Goal: Information Seeking & Learning: Learn about a topic

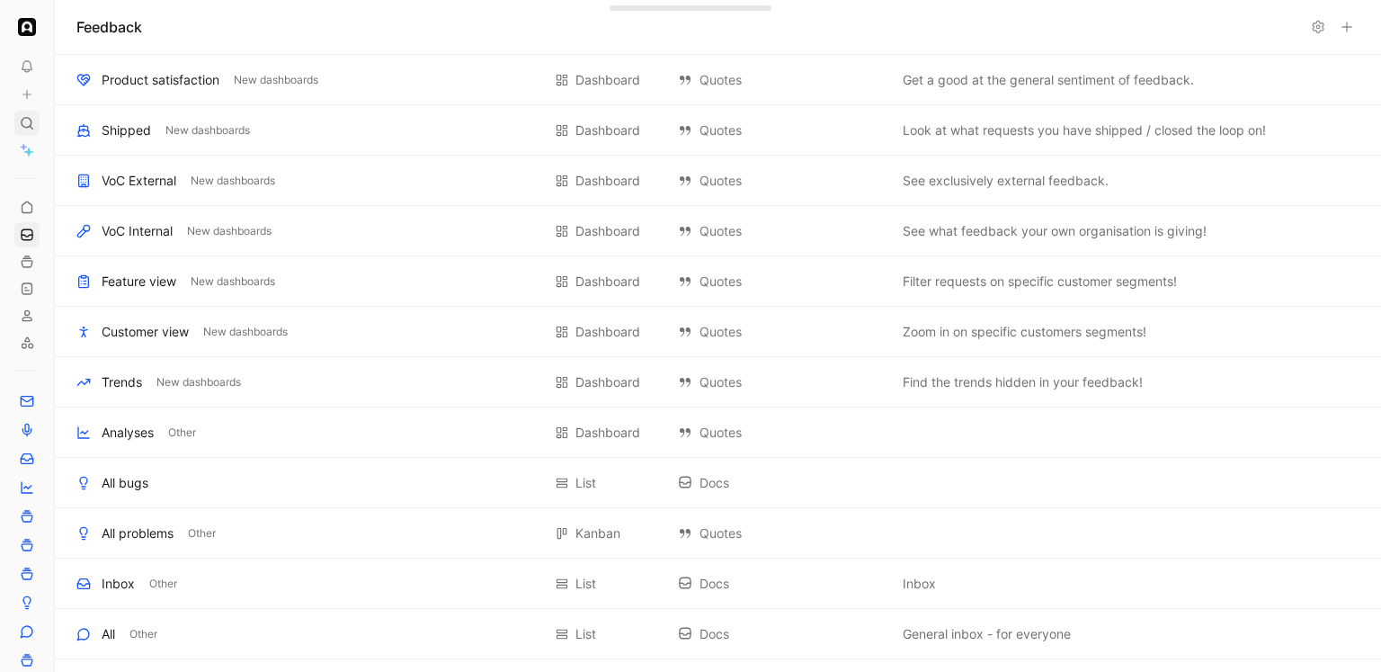
click at [16, 125] on div at bounding box center [26, 123] width 25 height 25
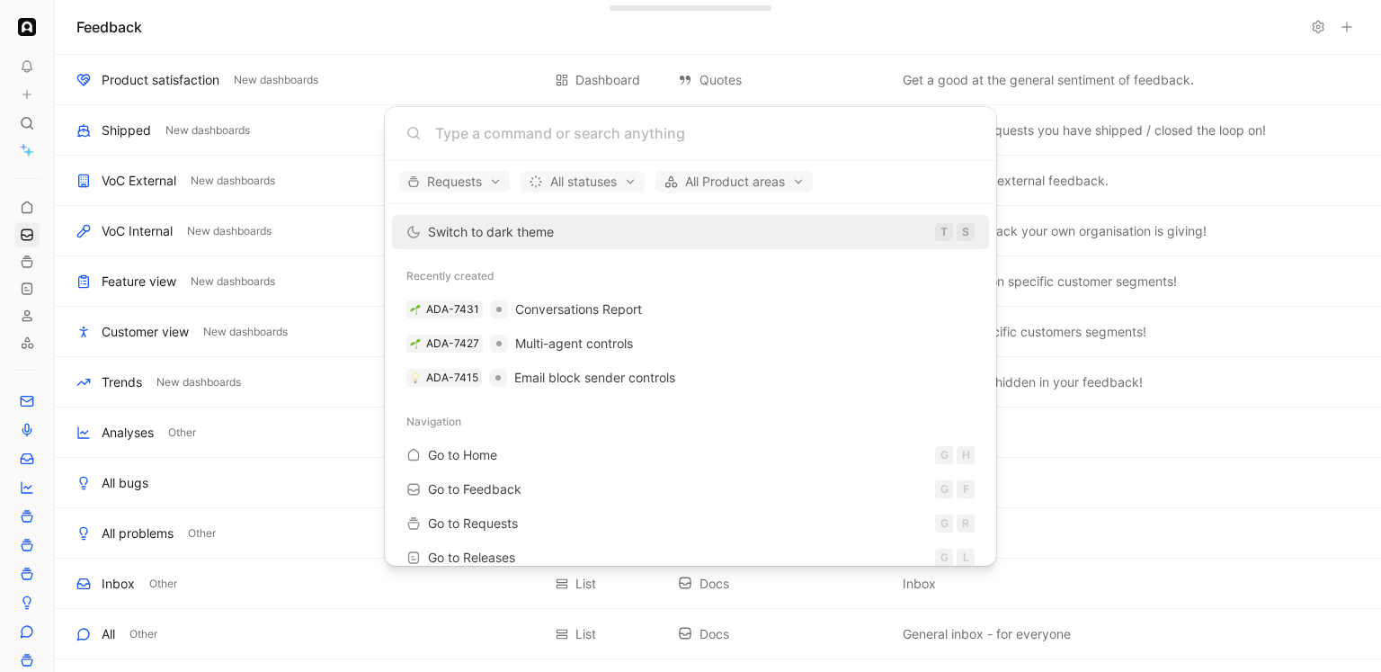
click at [479, 131] on input at bounding box center [704, 133] width 539 height 22
type input "d"
type input "b"
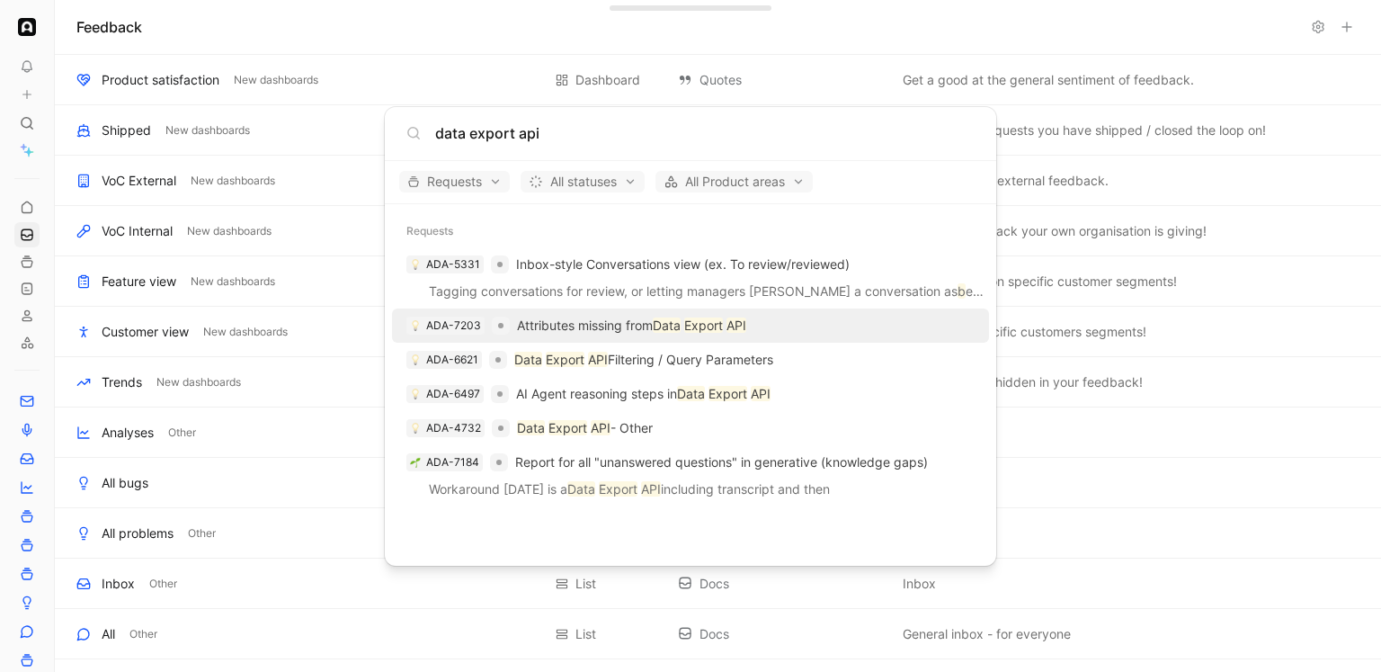
drag, startPoint x: 521, startPoint y: 129, endPoint x: 476, endPoint y: 129, distance: 45.9
click at [476, 129] on input "data export api" at bounding box center [704, 133] width 539 height 22
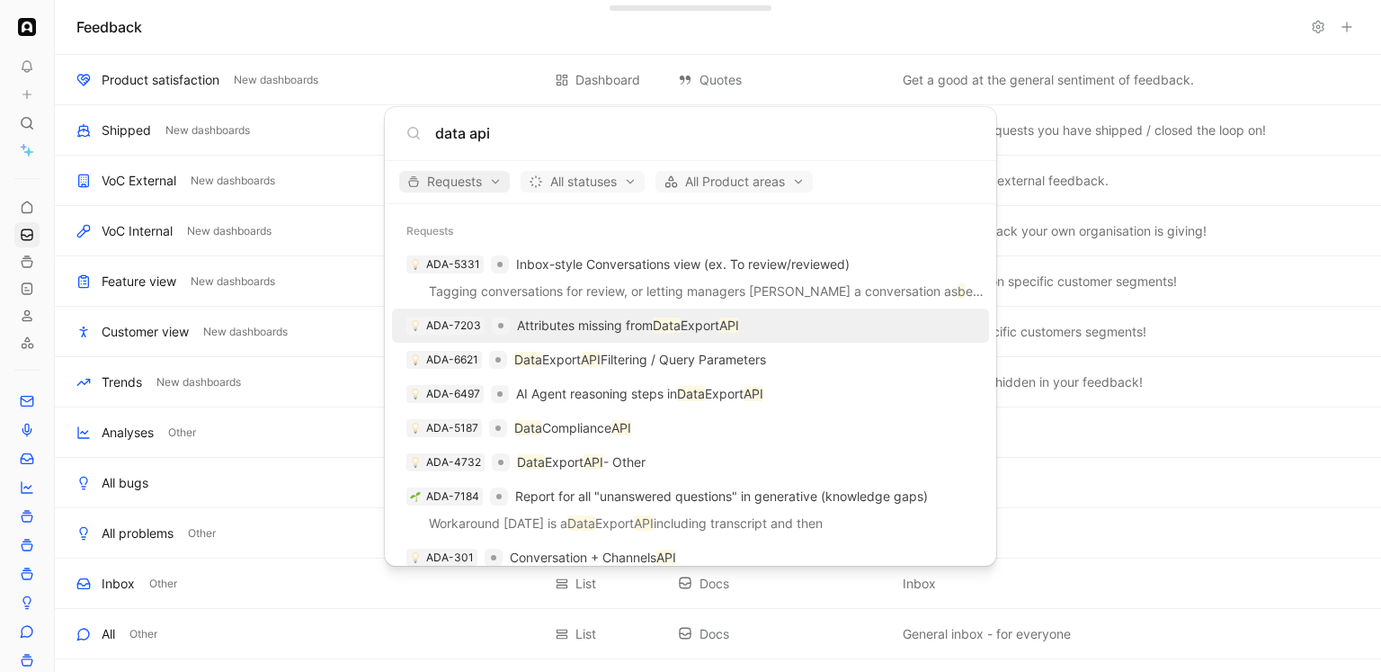
type input "data api"
click at [468, 179] on span "Requests" at bounding box center [454, 182] width 94 height 22
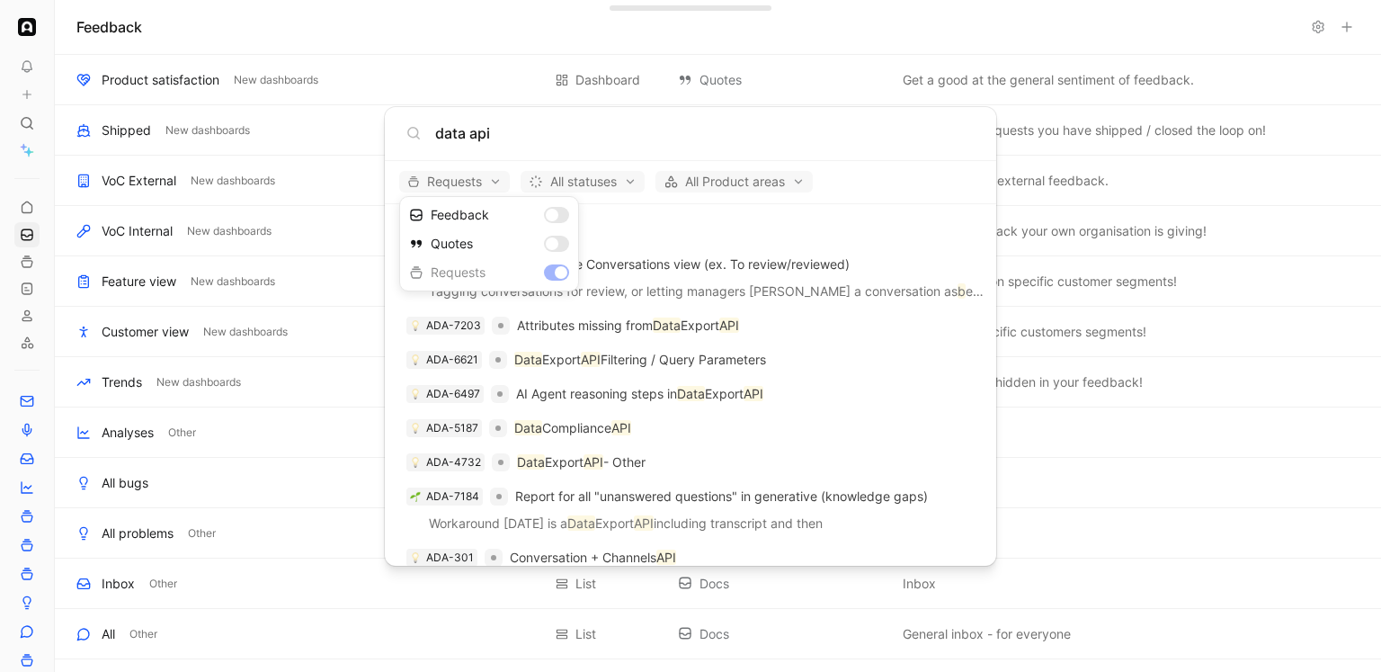
click at [470, 177] on div at bounding box center [690, 336] width 1381 height 672
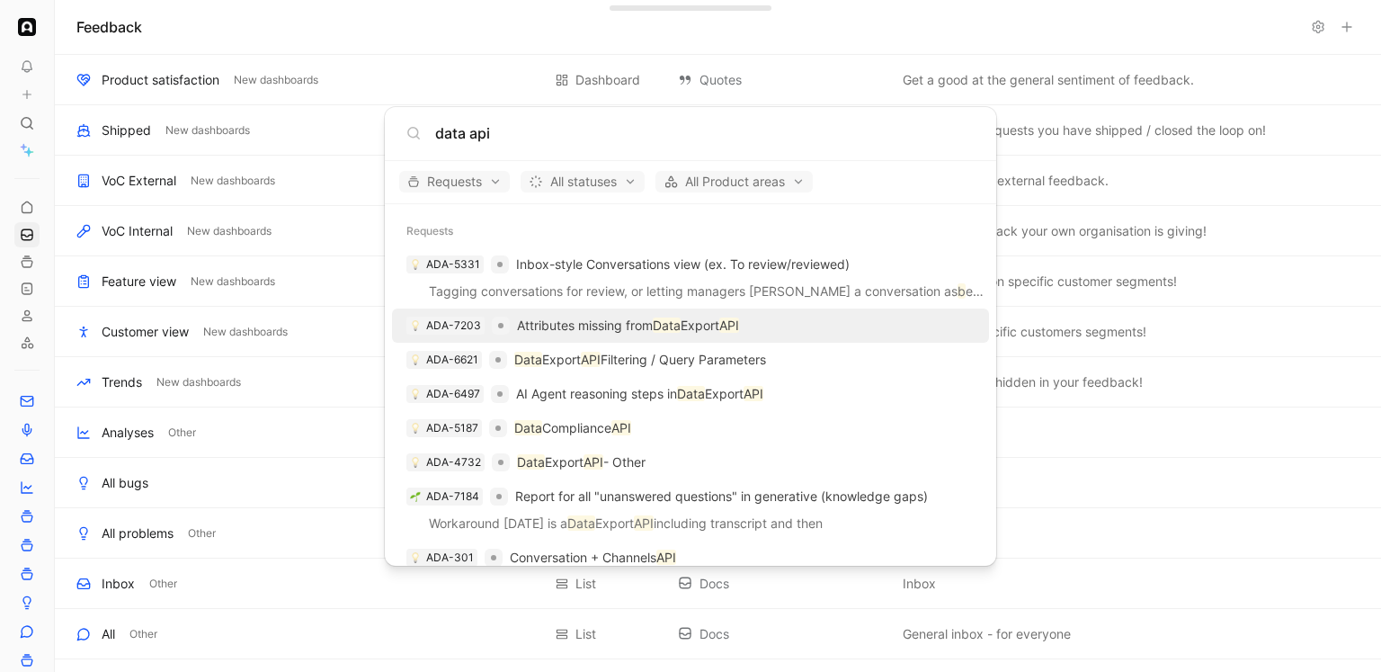
click at [583, 330] on p "Attributes missing from Data Export API" at bounding box center [628, 326] width 222 height 22
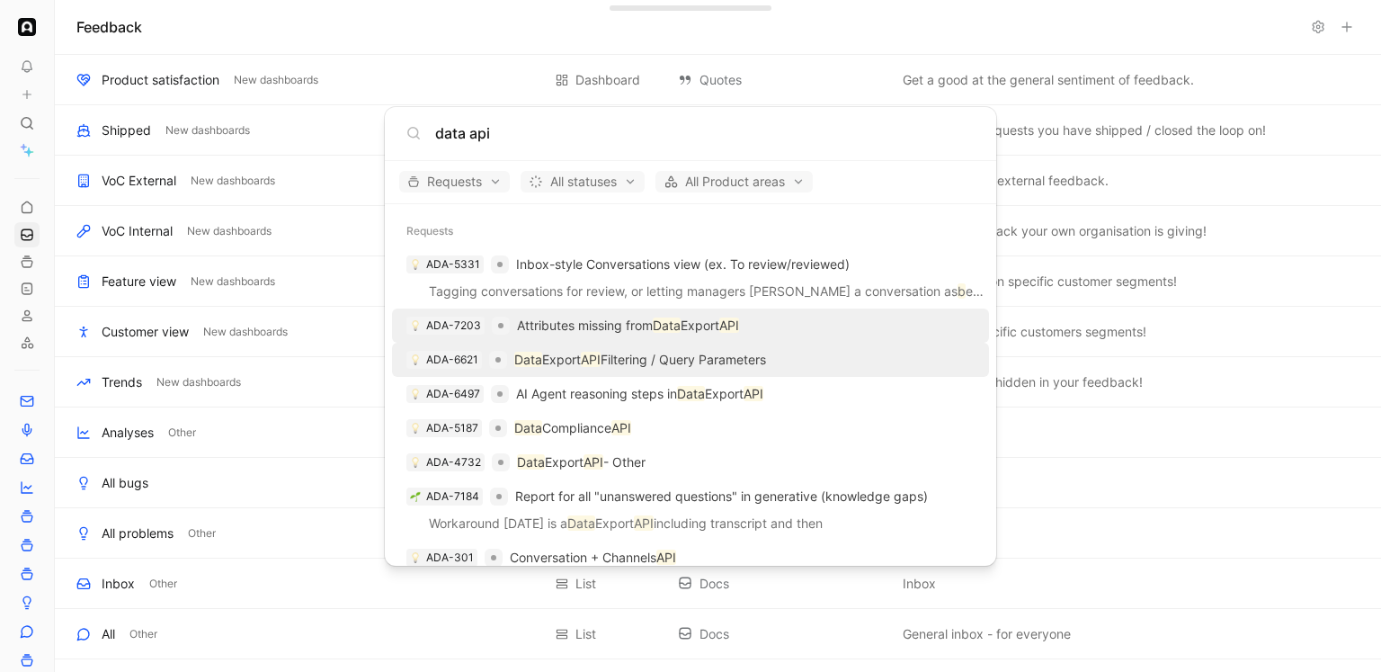
click at [587, 364] on p "Data Export API Filtering / Query Parameters" at bounding box center [640, 360] width 252 height 22
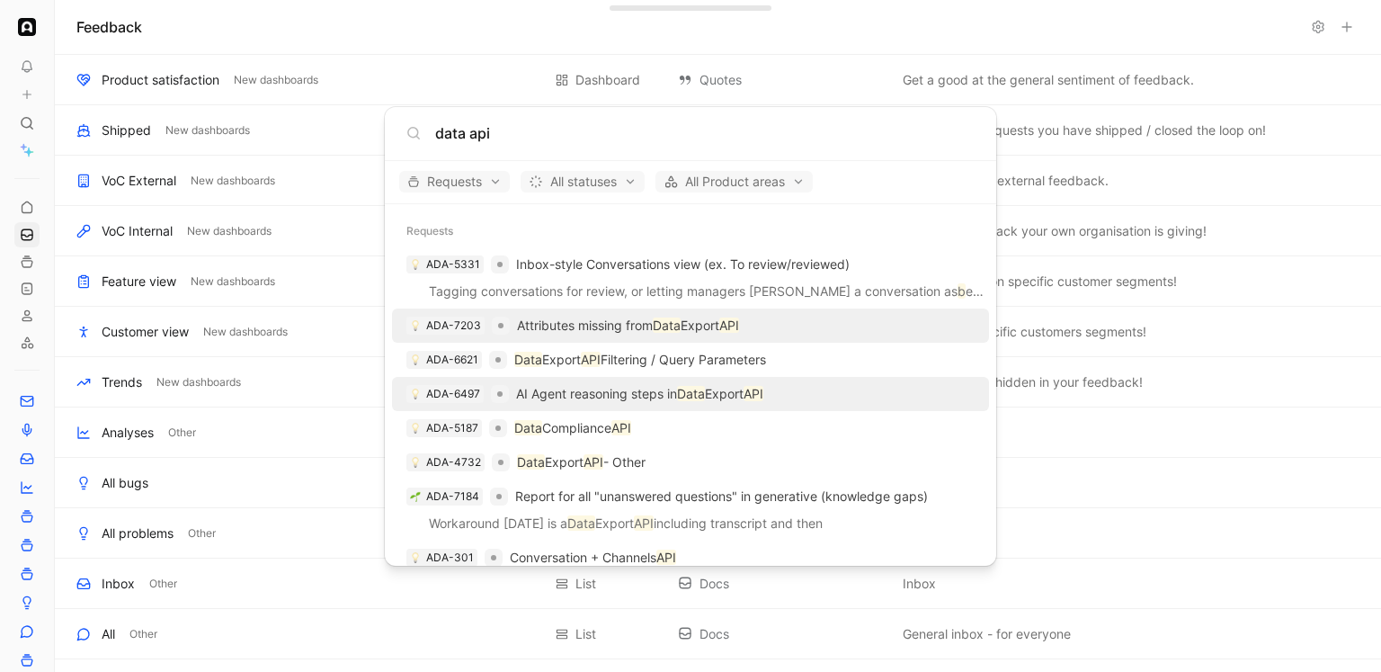
click at [596, 394] on p "AI Agent reasoning steps in Data Export API" at bounding box center [639, 394] width 247 height 22
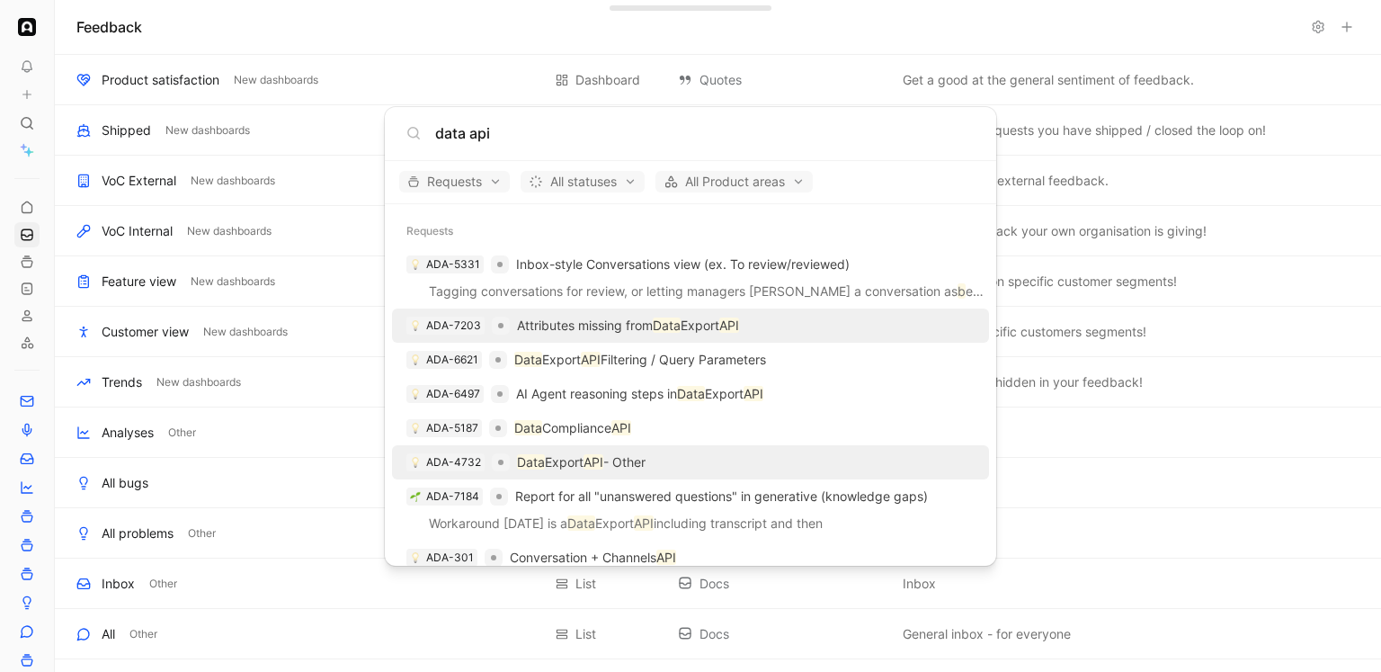
click at [740, 469] on div "ADA-4732 Data Export API - Other" at bounding box center [690, 462] width 586 height 32
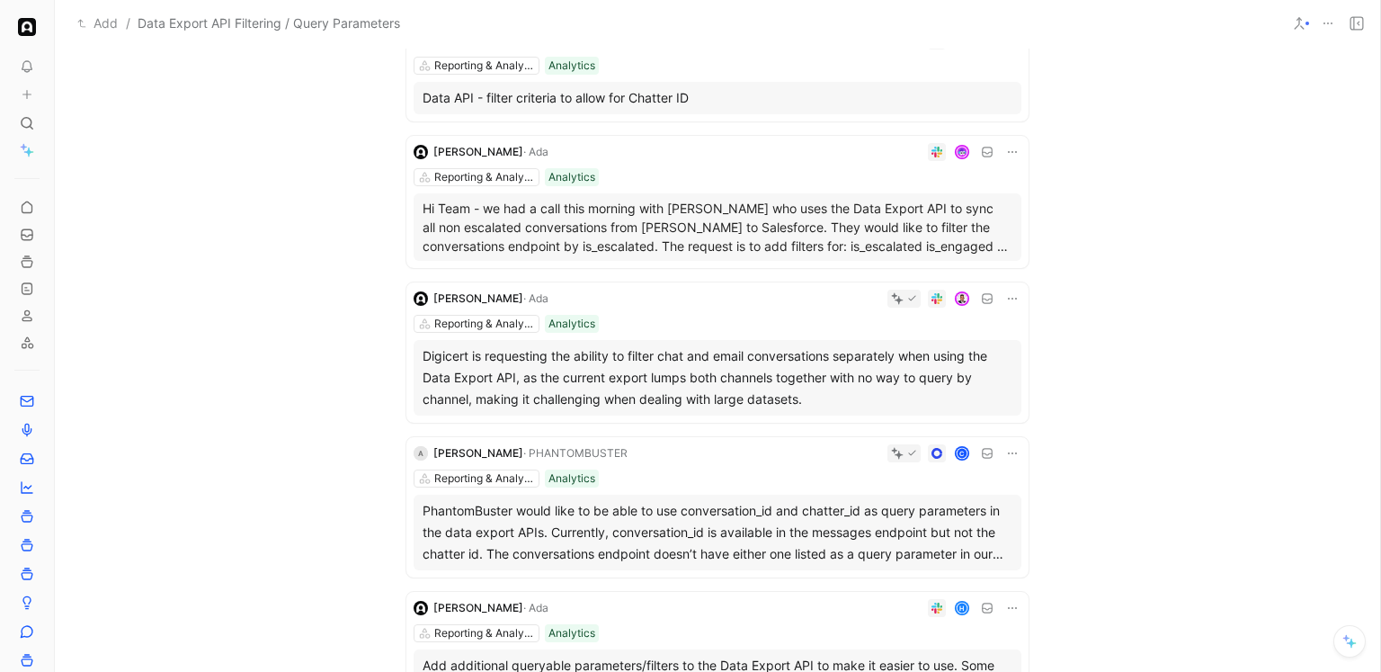
scroll to position [363, 0]
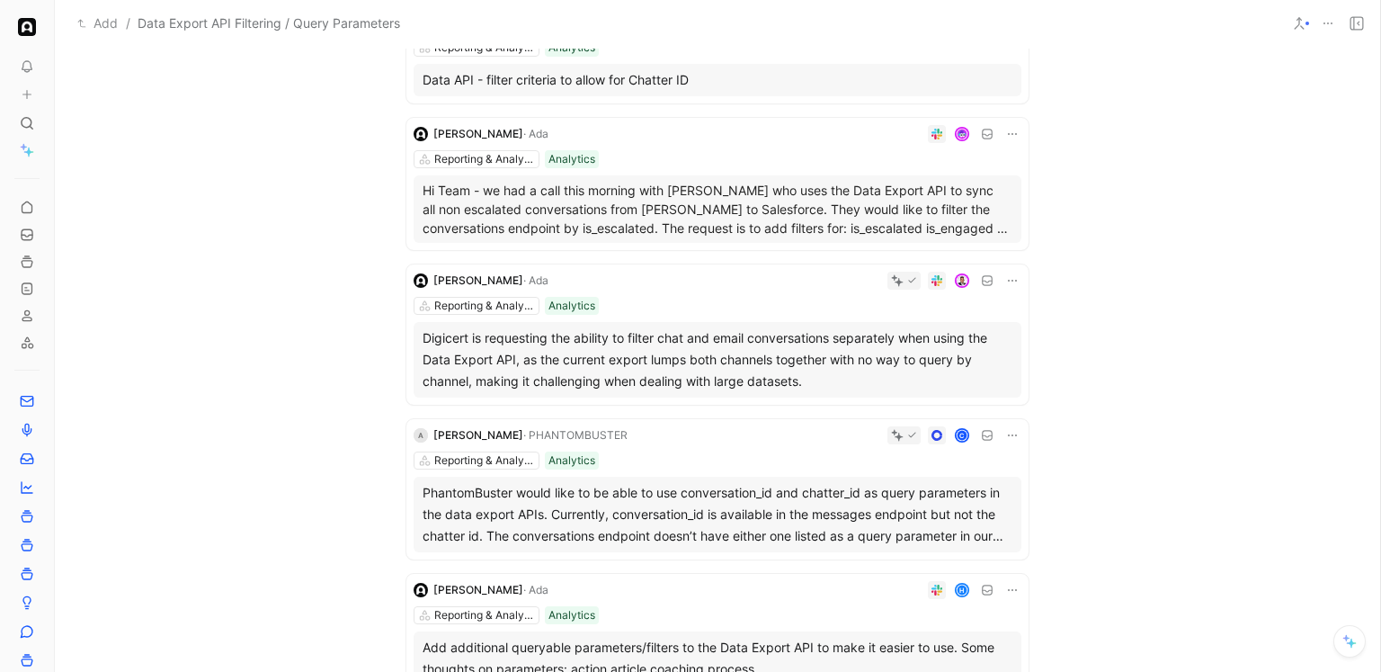
click at [735, 211] on p "Hi Team - we had a call this morning with Sky who uses the Data Export API to s…" at bounding box center [718, 209] width 590 height 57
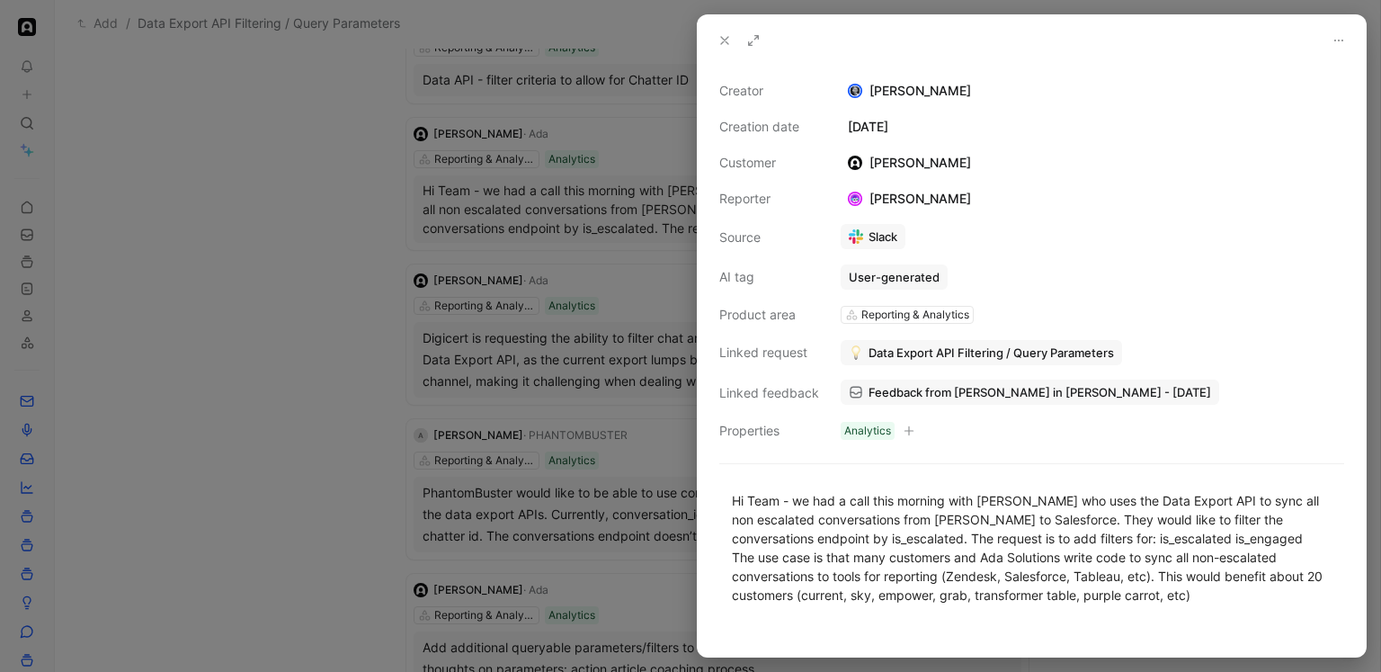
click at [606, 232] on div at bounding box center [690, 336] width 1381 height 672
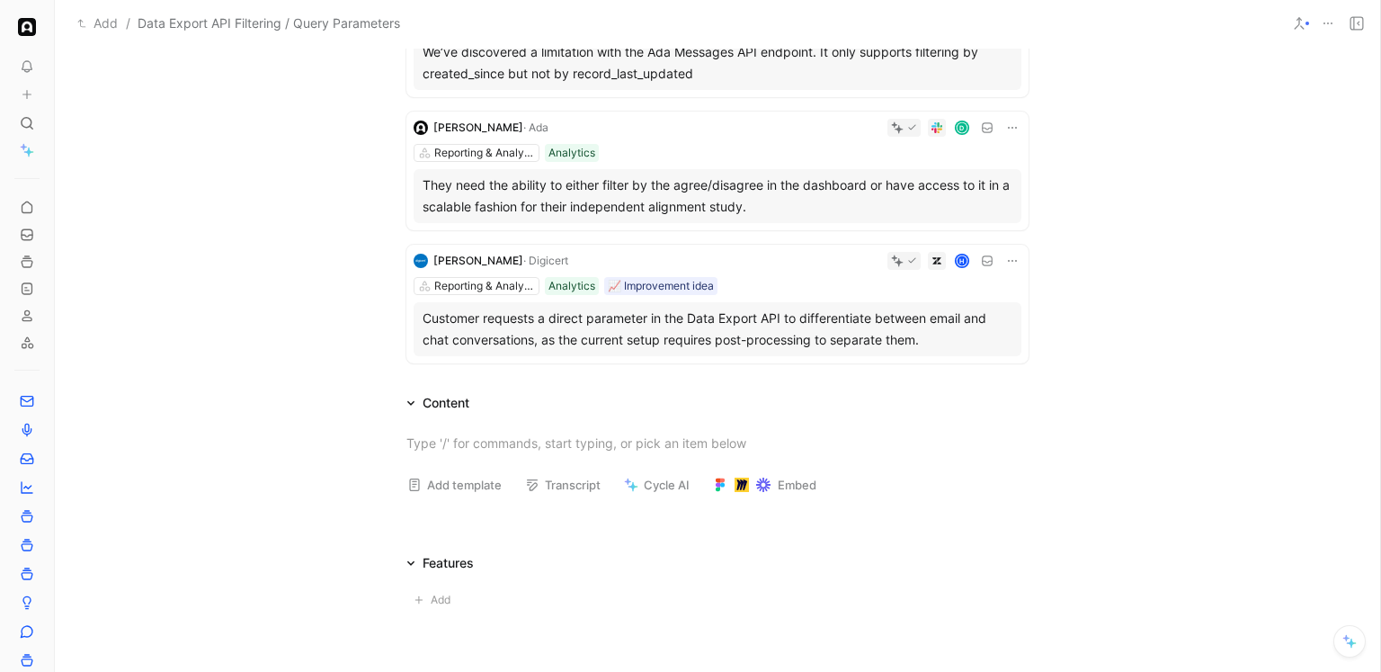
scroll to position [1099, 0]
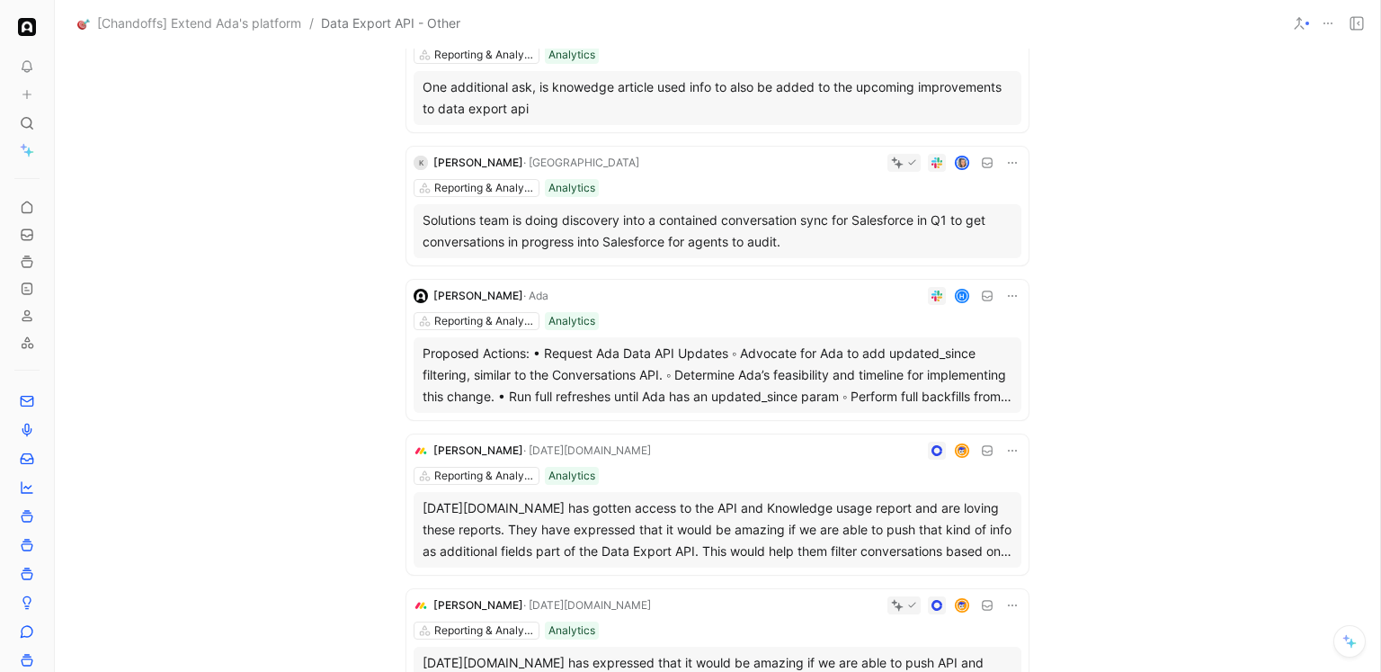
scroll to position [205, 0]
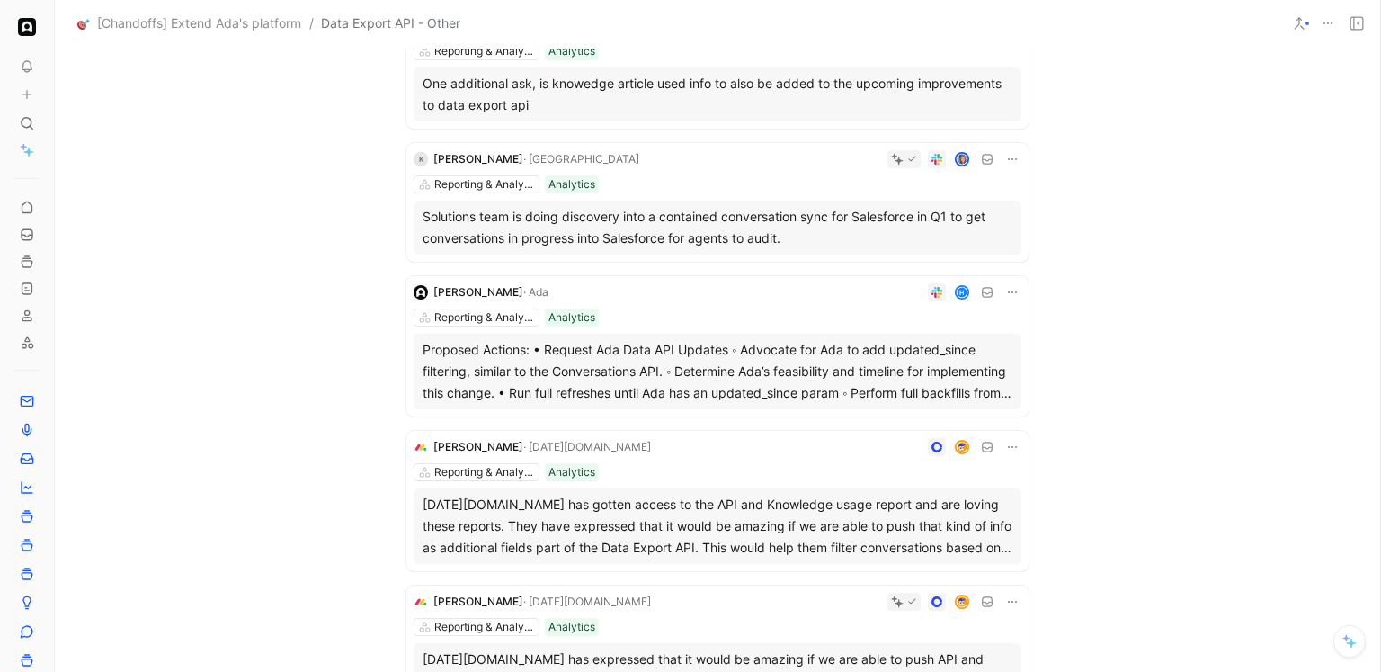
click at [704, 172] on div "K [PERSON_NAME] · AudienceView Reporting & Analytics Analytics Solutions team i…" at bounding box center [717, 202] width 622 height 119
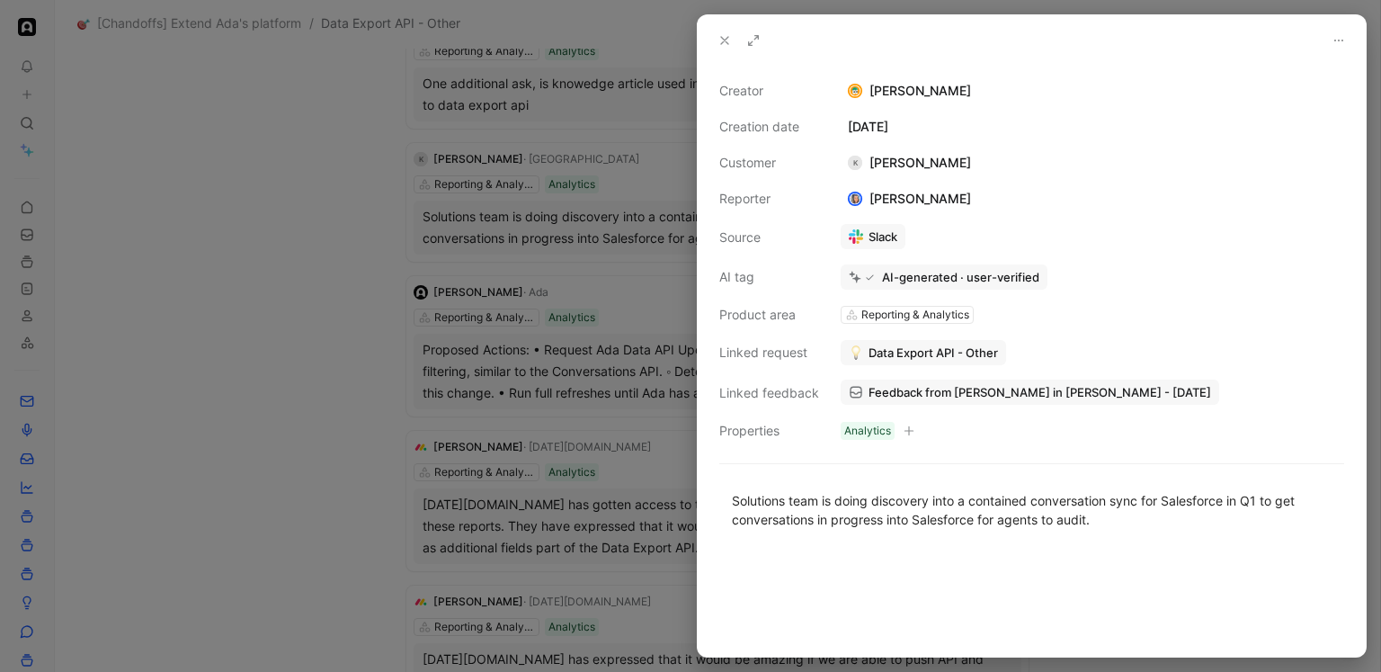
click at [629, 191] on div at bounding box center [690, 336] width 1381 height 672
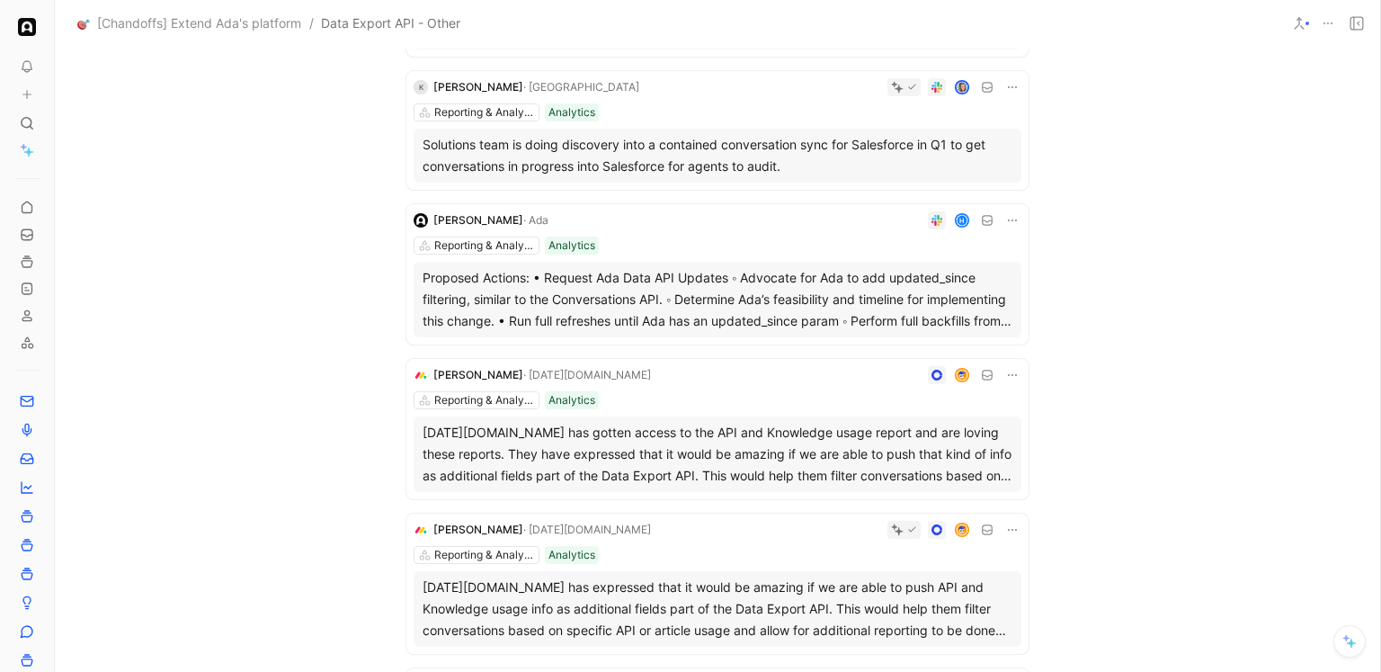
scroll to position [300, 0]
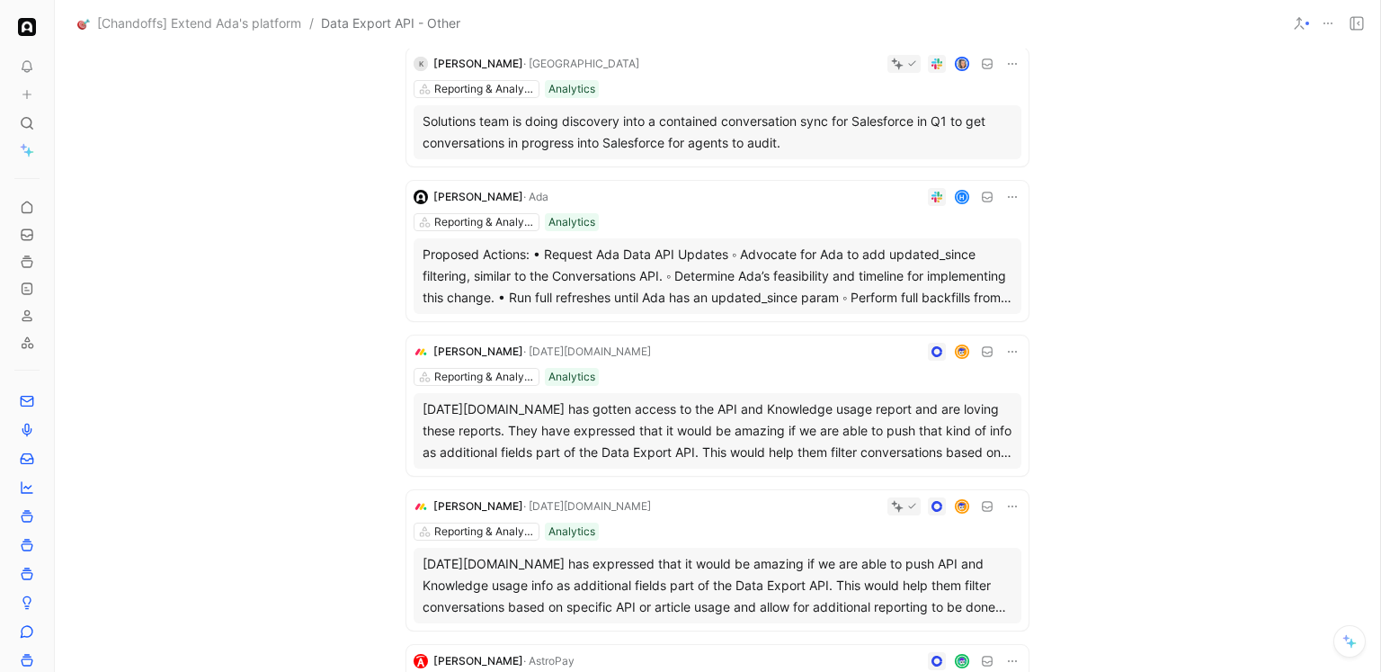
click at [736, 211] on div "[PERSON_NAME] · Ada H Reporting & Analytics Analytics Proposed Actions: • Reque…" at bounding box center [717, 251] width 622 height 140
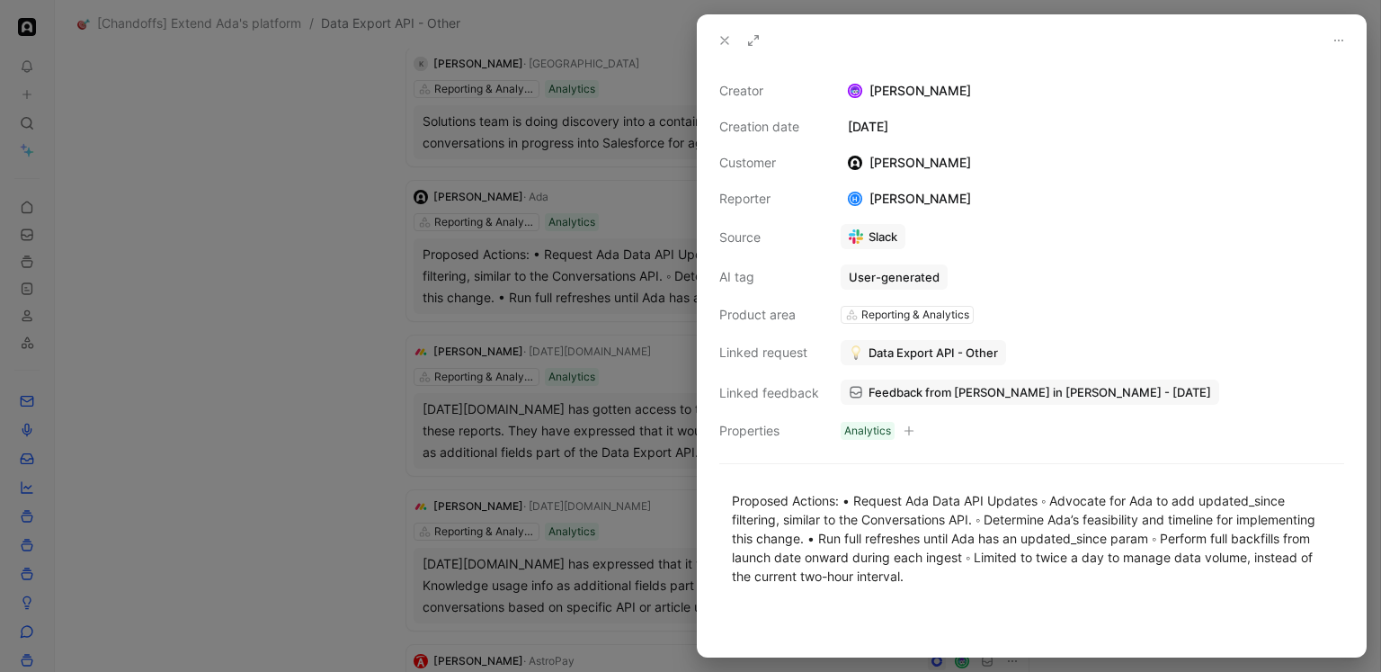
click at [626, 251] on div at bounding box center [690, 336] width 1381 height 672
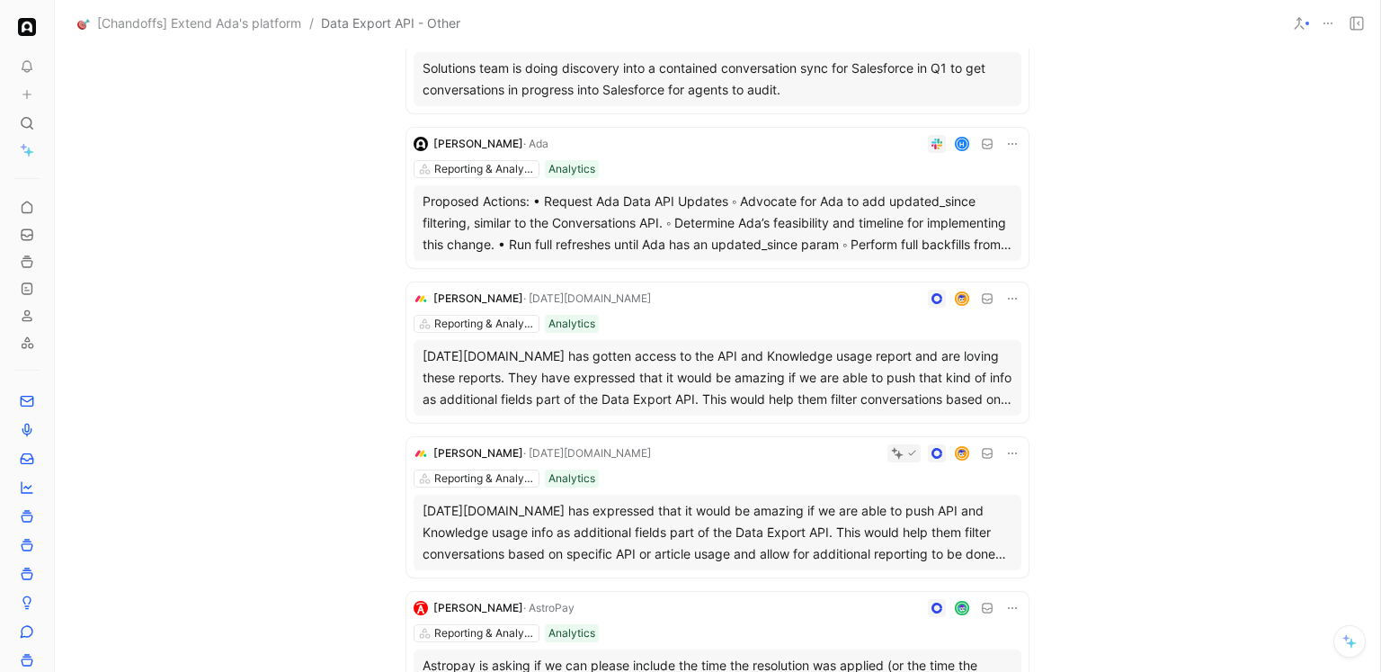
scroll to position [355, 0]
click at [706, 306] on div "[PERSON_NAME] · [DATE][DOMAIN_NAME] Reporting & Analytics Analytics [DATE][DOMA…" at bounding box center [717, 351] width 622 height 140
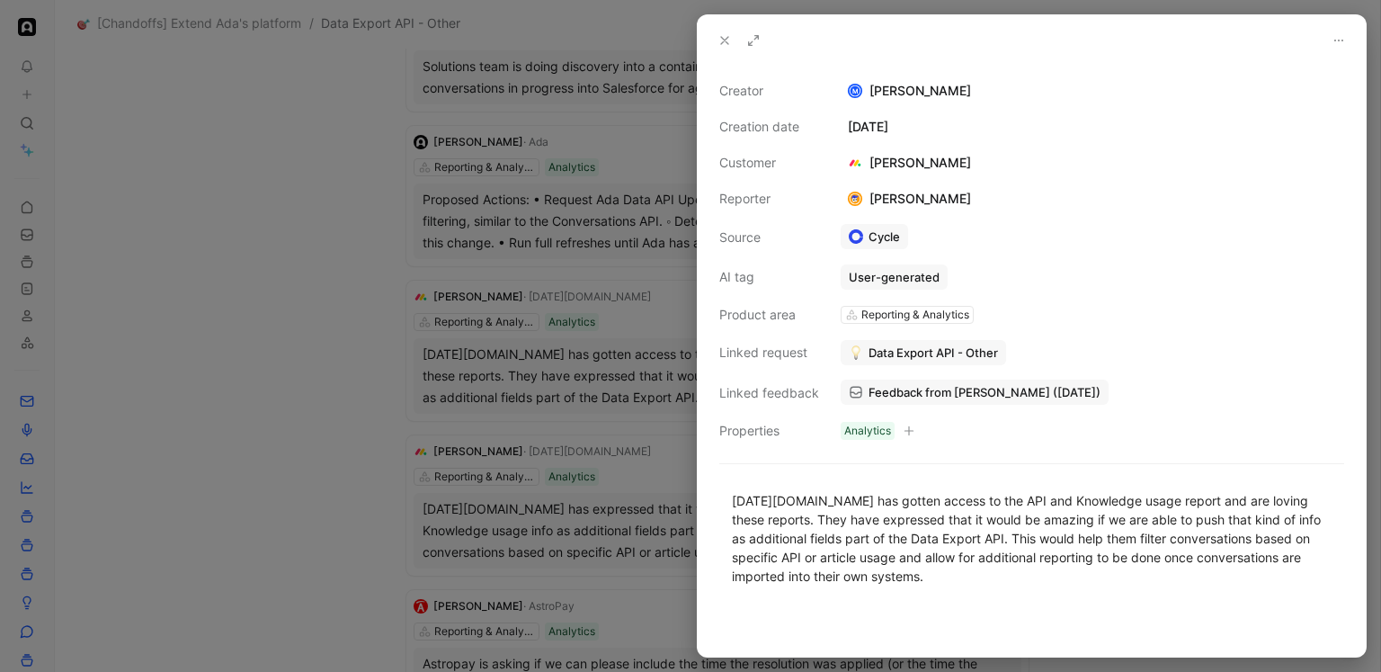
click at [583, 340] on div at bounding box center [690, 336] width 1381 height 672
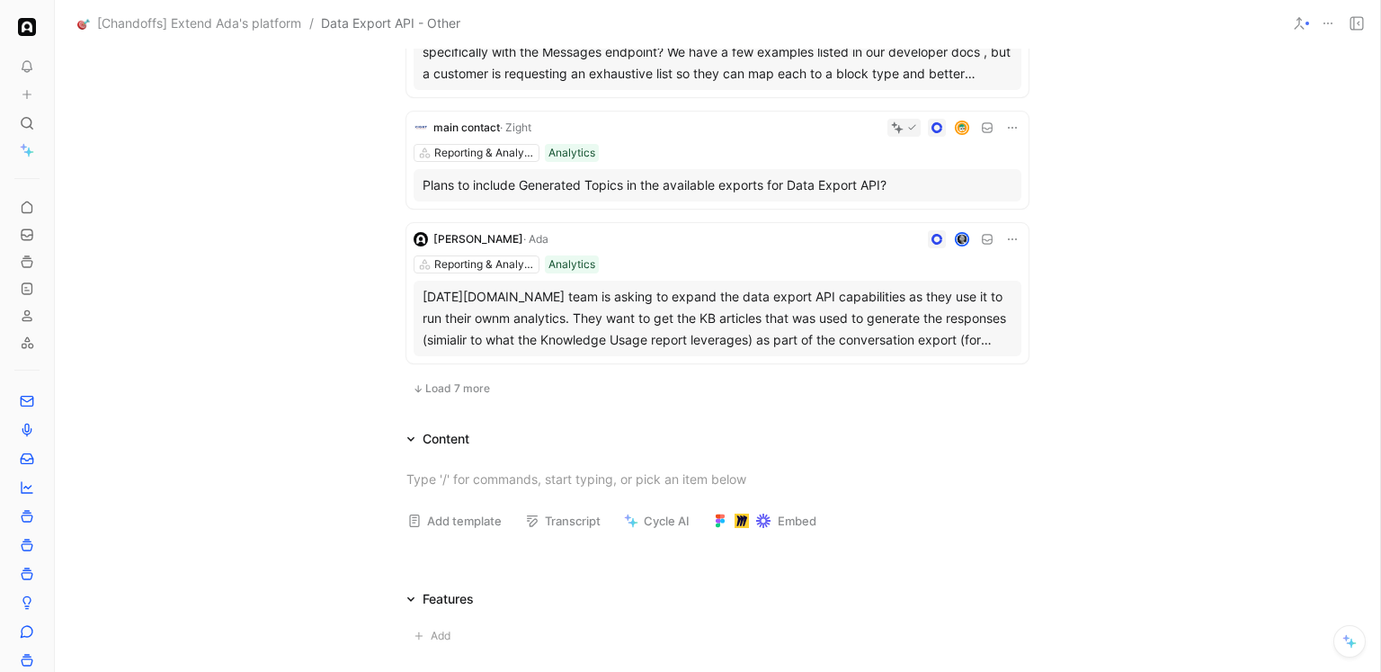
scroll to position [1277, 0]
click at [473, 395] on button "Load 7 more" at bounding box center [451, 388] width 90 height 22
